Goal: Obtain resource: Download file/media

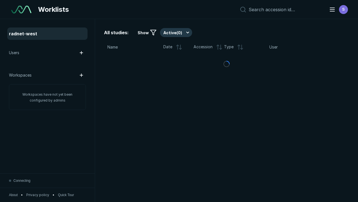
scroll to position [1529, 2332]
